Goal: Entertainment & Leisure: Consume media (video, audio)

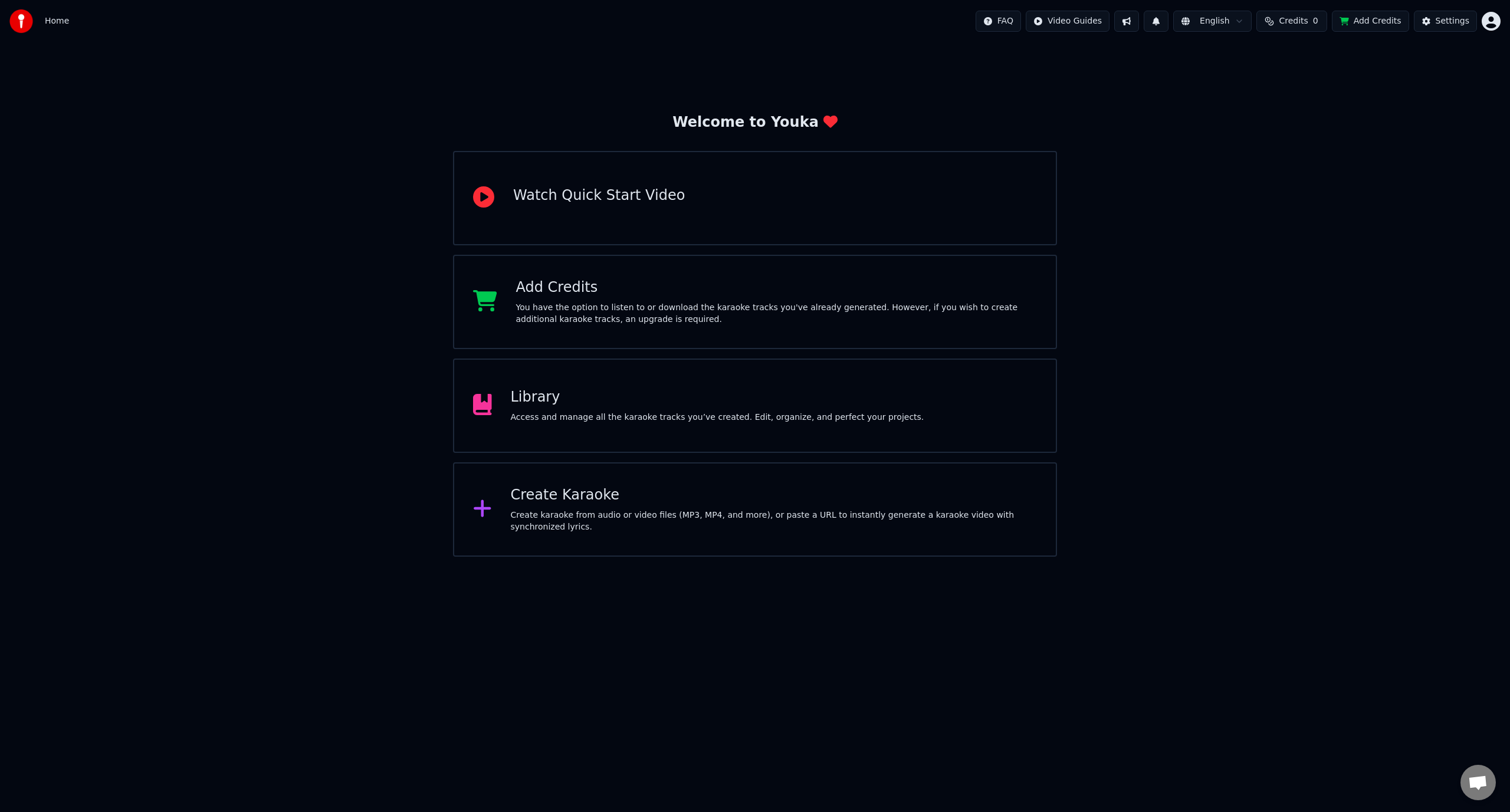
click at [1107, 20] on html "Home FAQ Video Guides English Credits 0 Add Credits Settings Welcome to Youka W…" at bounding box center [755, 278] width 1510 height 556
click at [630, 416] on html "Home FAQ Video Guides English Credits 0 Add Credits Settings Welcome to Youka W…" at bounding box center [755, 278] width 1510 height 556
click at [630, 416] on div "Access and manage all the karaoke tracks you’ve created. Edit, organize, and pe…" at bounding box center [717, 418] width 413 height 12
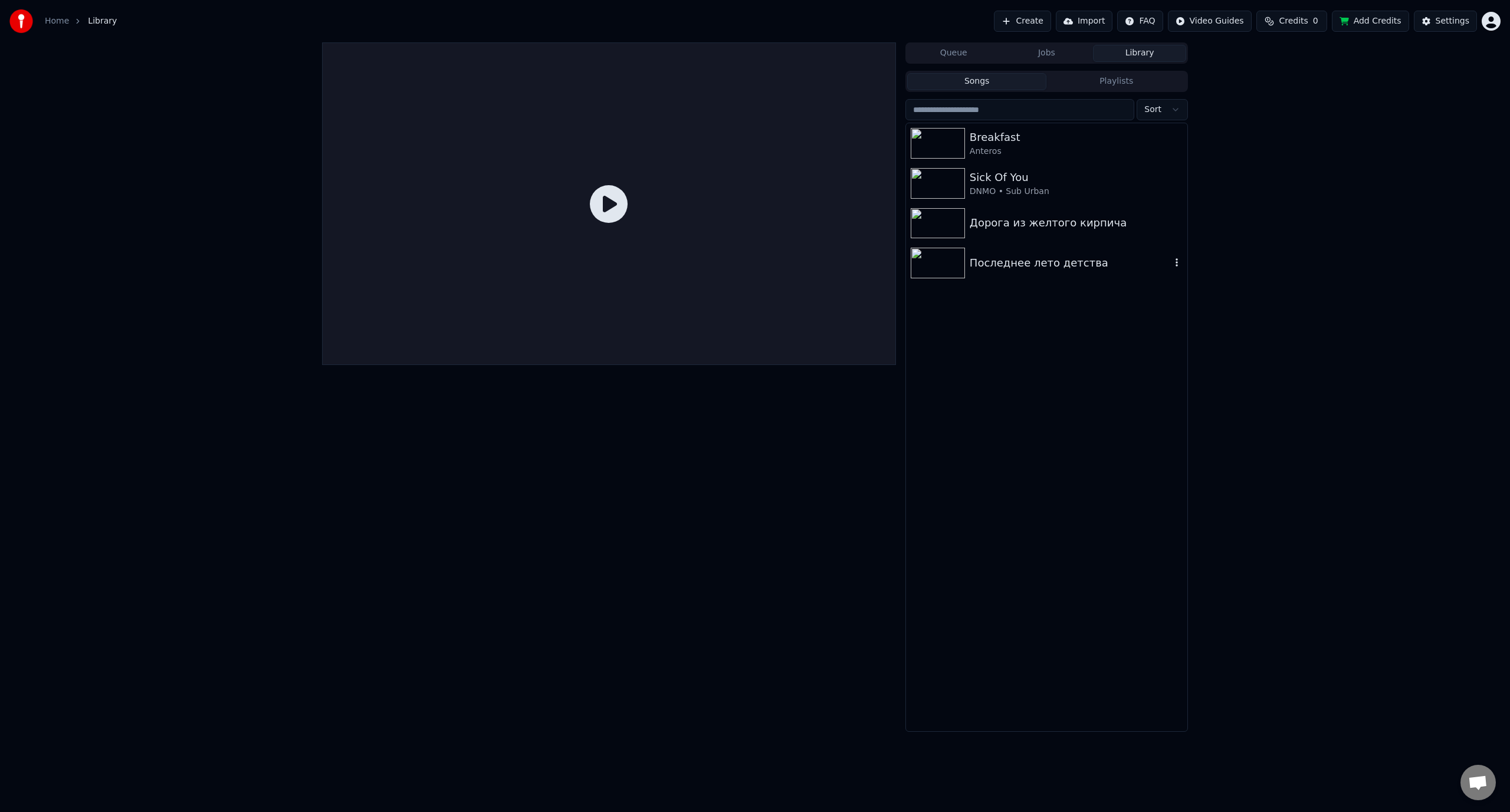
click at [1046, 267] on div "Последнее лето детства" at bounding box center [1069, 263] width 201 height 17
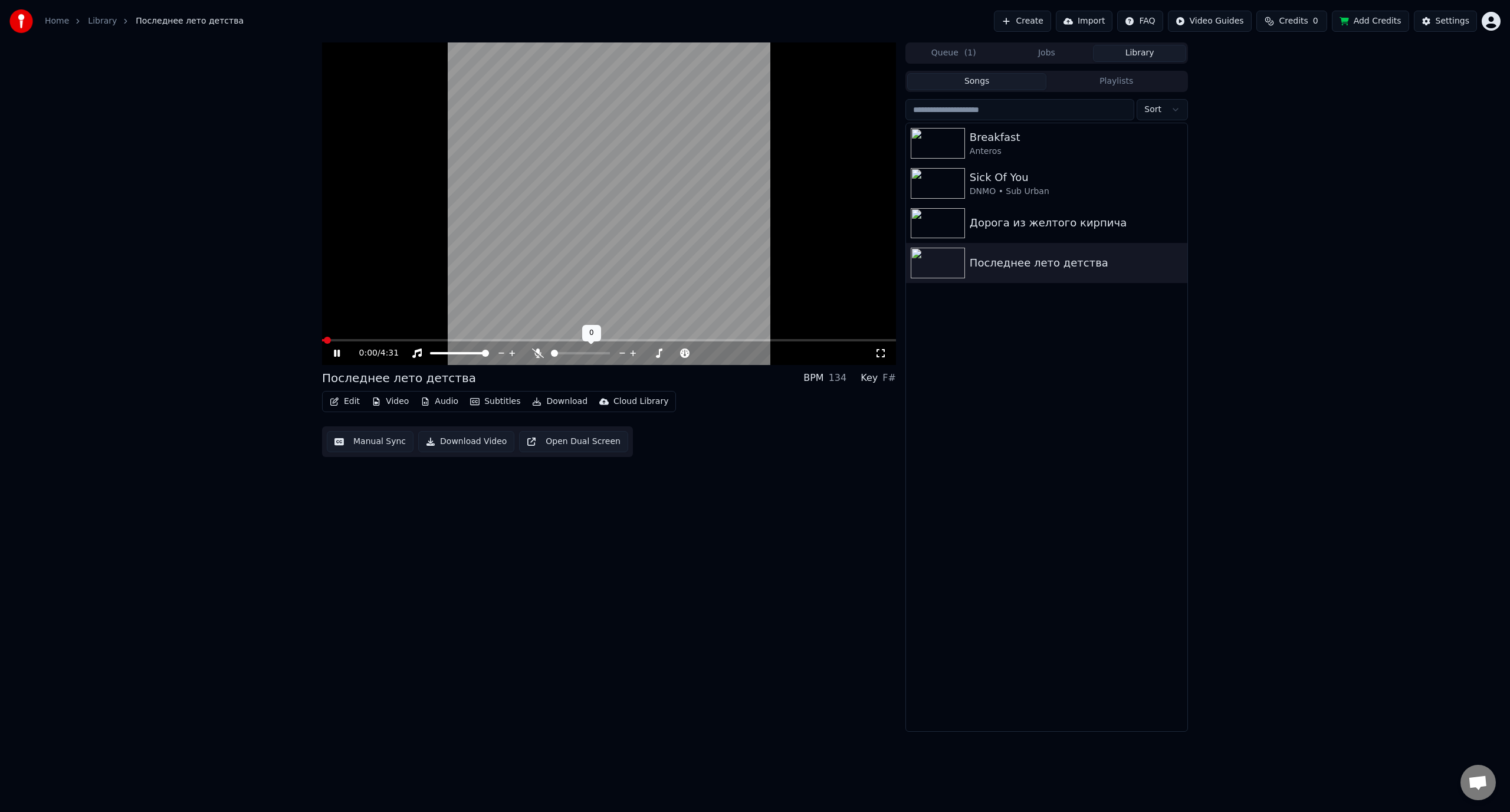
click at [563, 355] on div at bounding box center [591, 353] width 95 height 12
click at [558, 353] on span at bounding box center [560, 353] width 7 height 7
click at [342, 338] on video at bounding box center [609, 204] width 574 height 323
click at [342, 339] on span at bounding box center [609, 340] width 574 height 2
click at [338, 351] on icon at bounding box center [346, 353] width 28 height 9
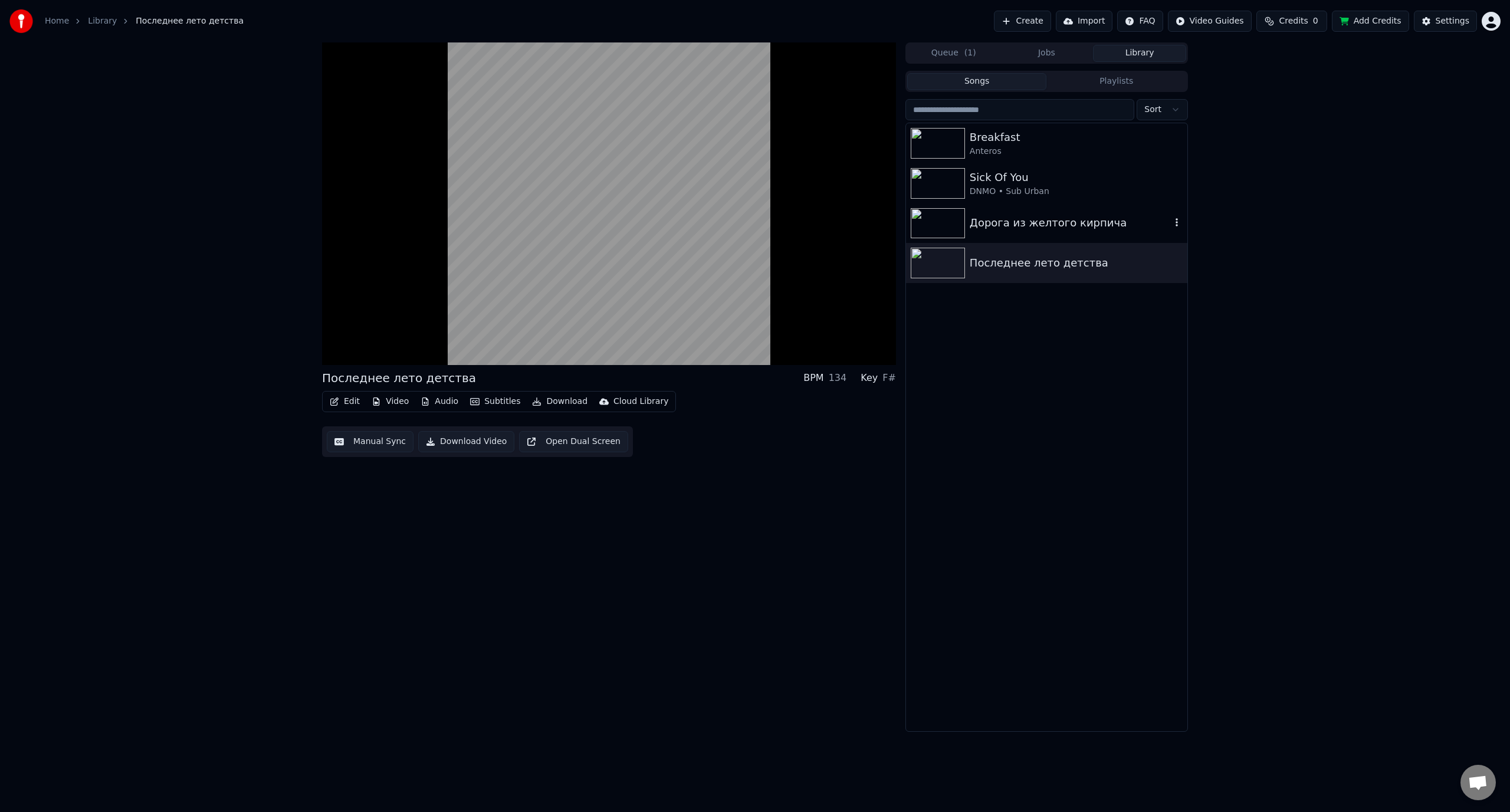
click at [1068, 236] on div "Дорога из желтого кирпича" at bounding box center [1046, 223] width 281 height 40
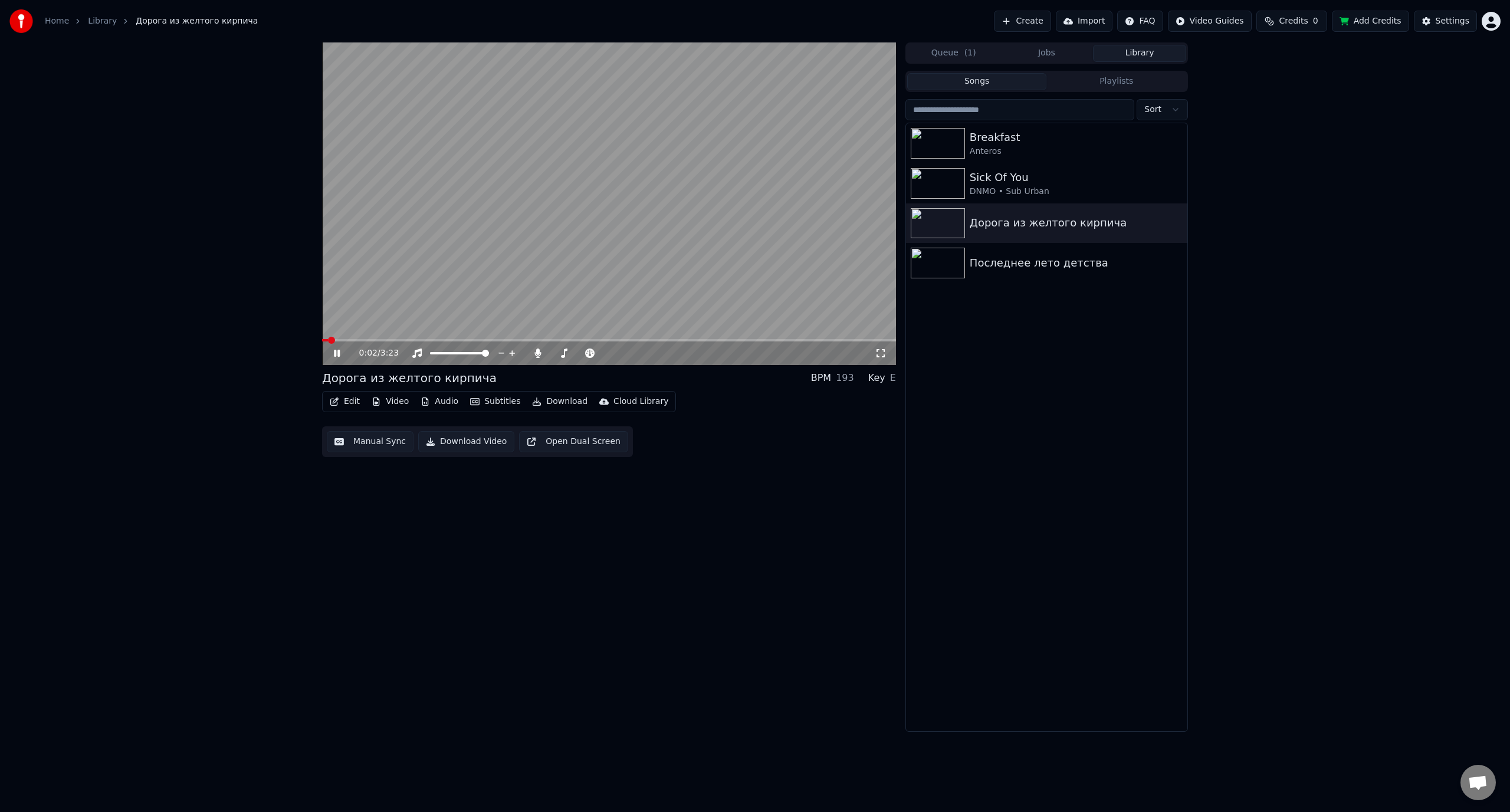
click at [730, 357] on div "0:02 / 3:23" at bounding box center [617, 353] width 516 height 12
click at [703, 232] on video at bounding box center [609, 204] width 574 height 323
click at [629, 200] on video at bounding box center [609, 204] width 574 height 323
click at [687, 352] on div "0:16 / 3:23" at bounding box center [617, 353] width 516 height 12
click at [571, 356] on span at bounding box center [572, 353] width 7 height 7
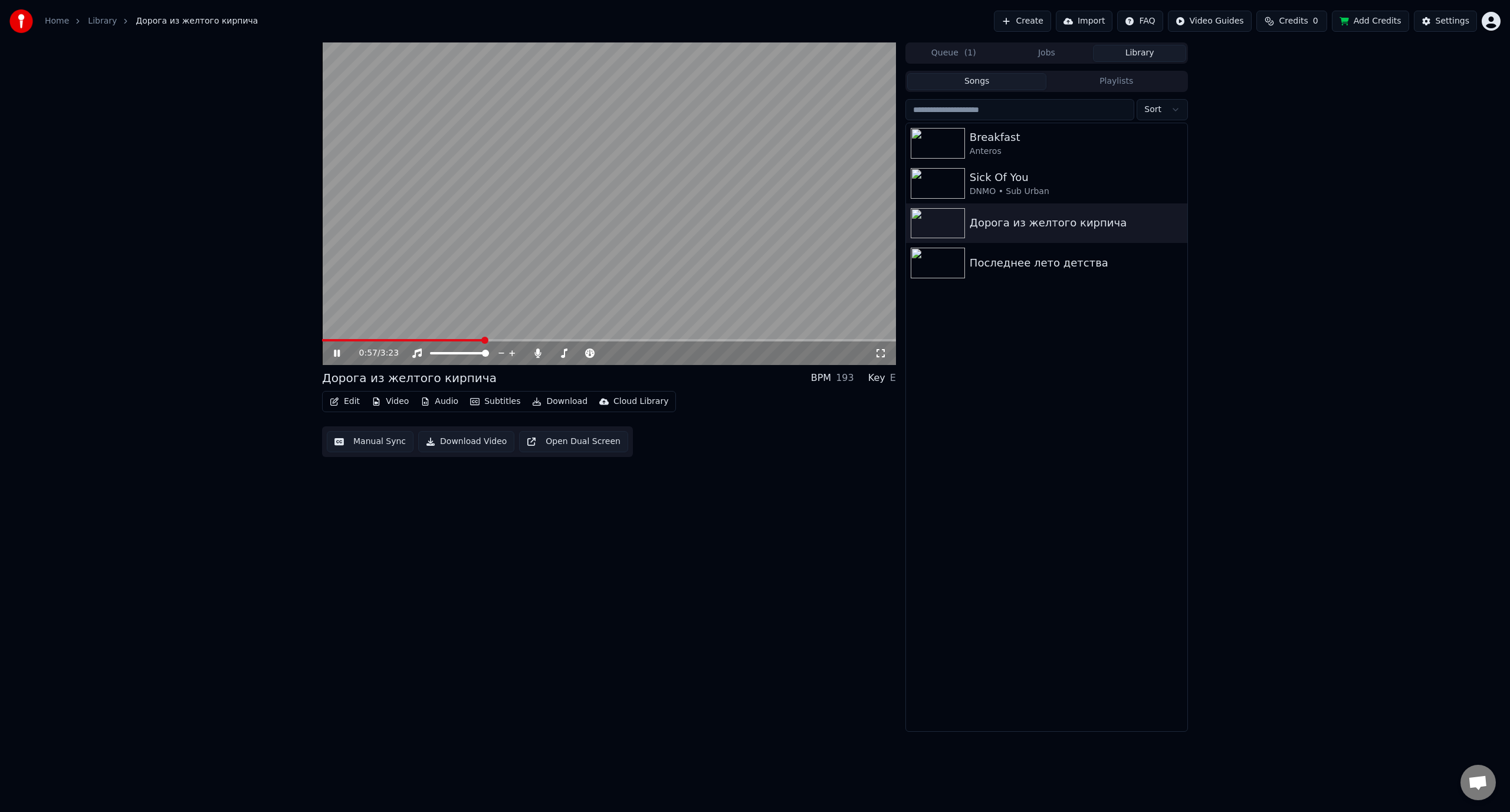
click at [786, 360] on div "0:57 / 3:23" at bounding box center [609, 353] width 574 height 23
click at [657, 217] on video at bounding box center [609, 204] width 574 height 323
